Goal: Information Seeking & Learning: Learn about a topic

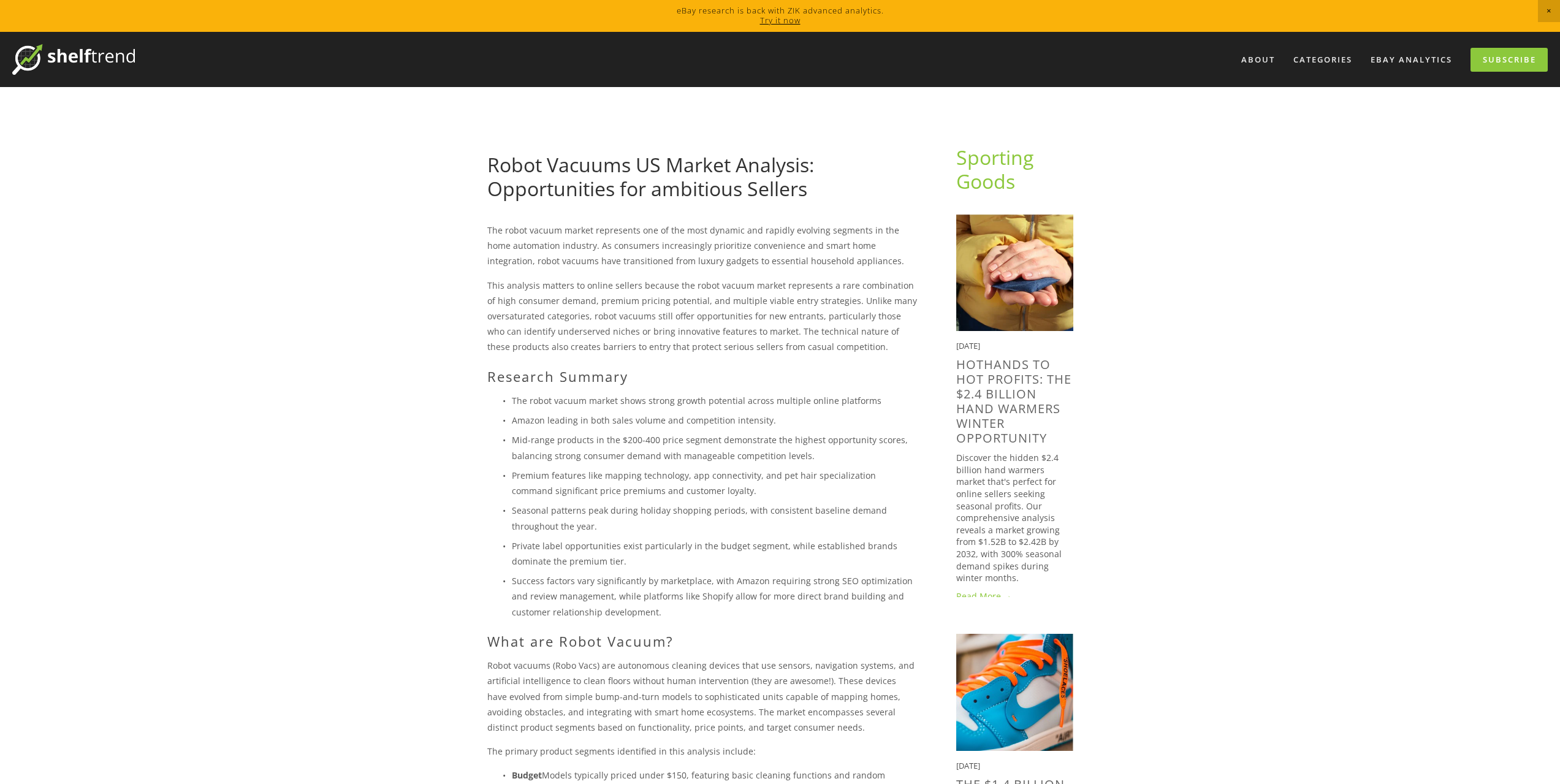
click at [806, 194] on link "Robot Vacuums US Market Analysis: Opportunities for ambitious Sellers" at bounding box center [650, 176] width 326 height 49
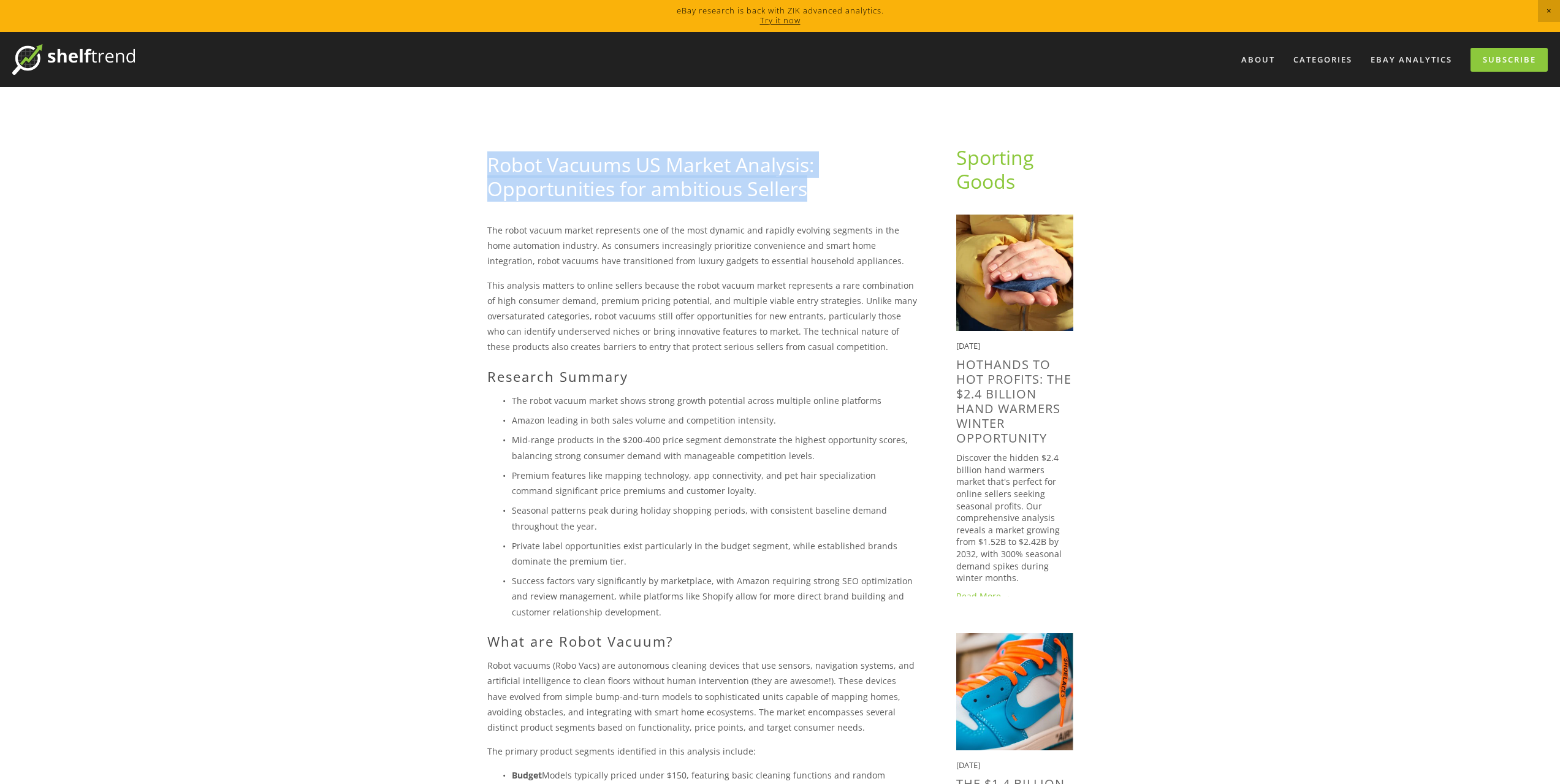
drag, startPoint x: 464, startPoint y: 153, endPoint x: 810, endPoint y: 194, distance: 348.4
copy link "Robot Vacuums US Market Analysis: Opportunities for ambitious Sellers"
